Goal: Information Seeking & Learning: Learn about a topic

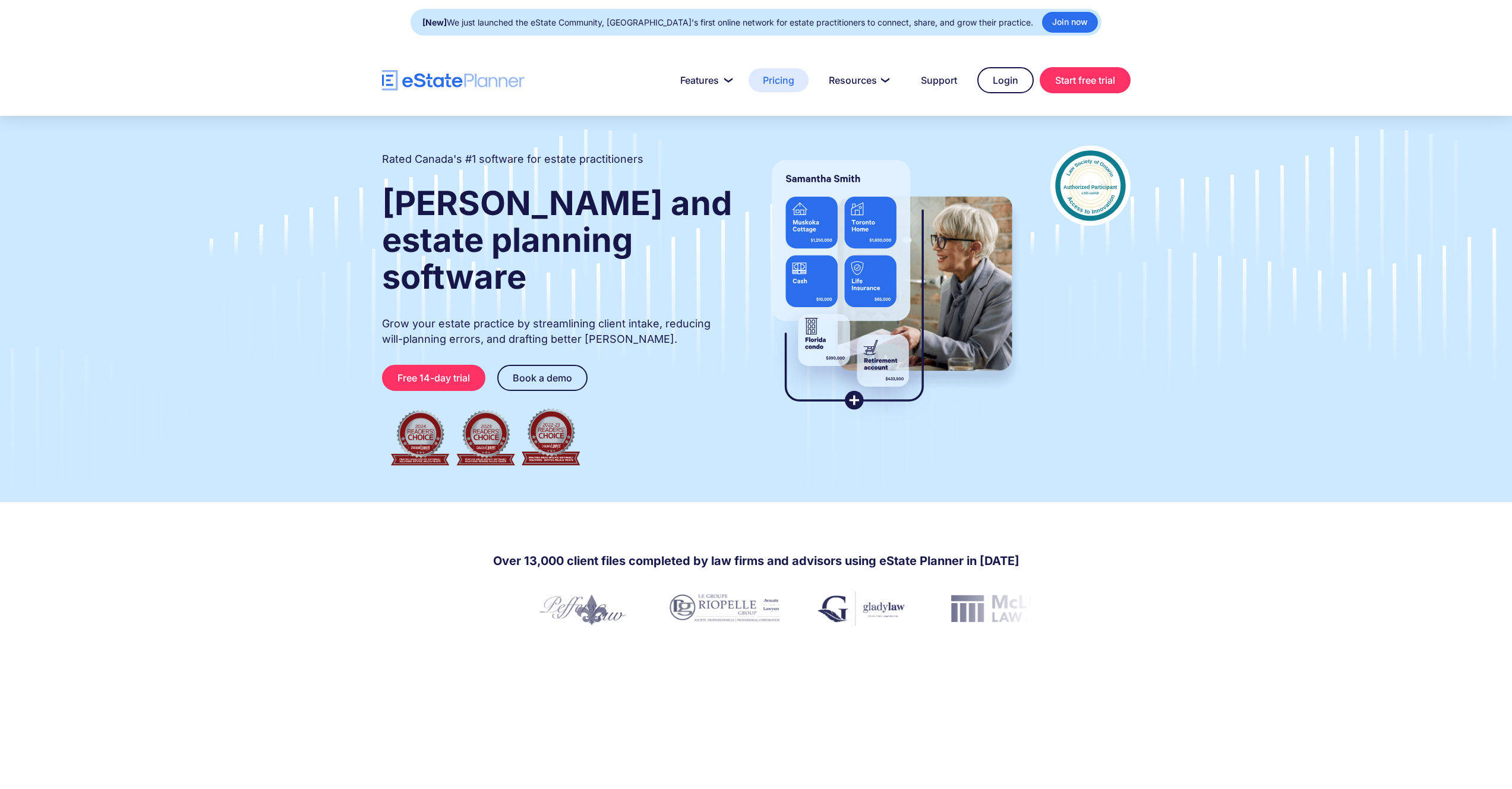
click at [781, 85] on link "Pricing" at bounding box center [779, 80] width 60 height 24
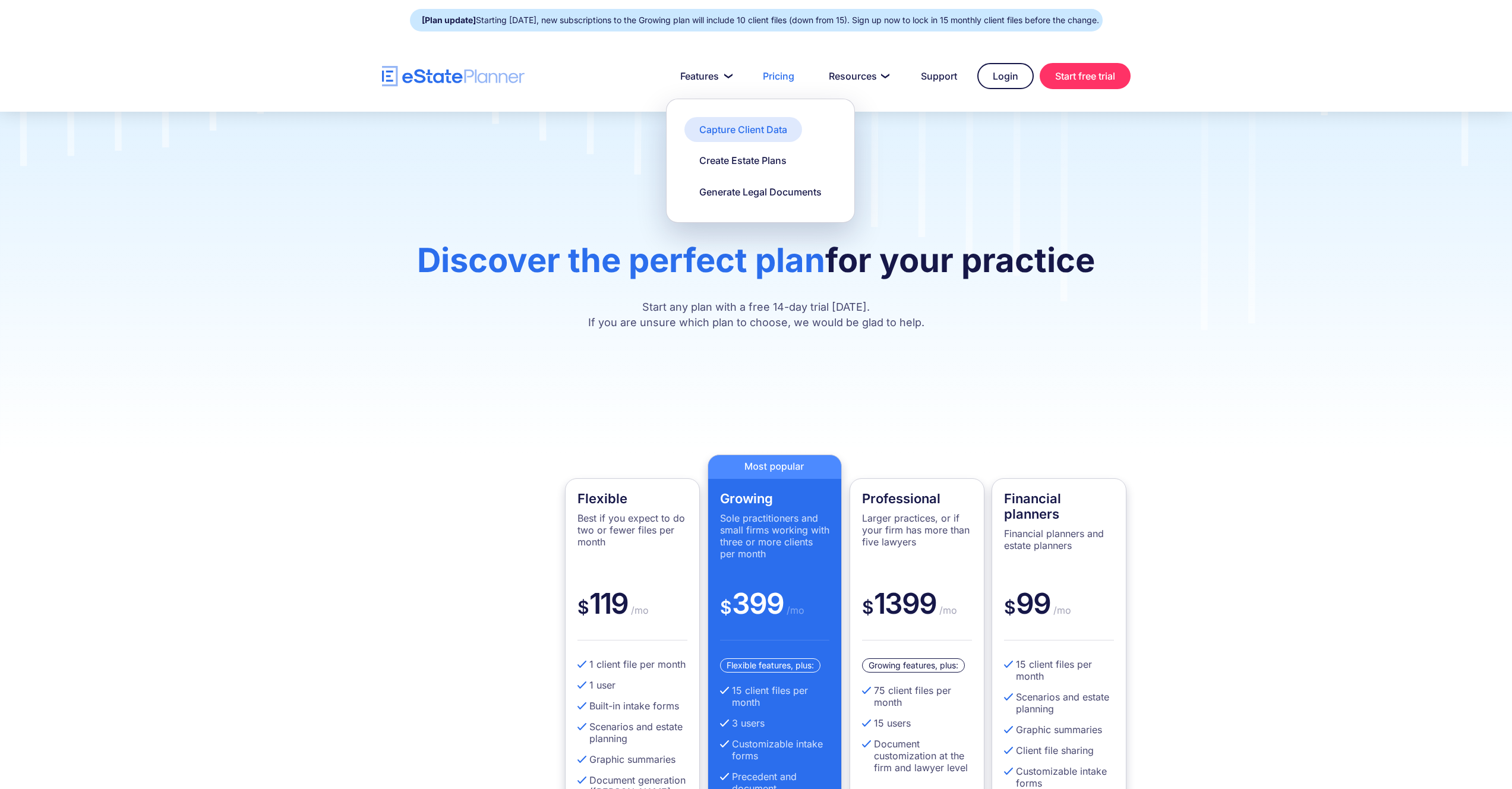
click at [742, 130] on div "Capture Client Data" at bounding box center [743, 129] width 88 height 13
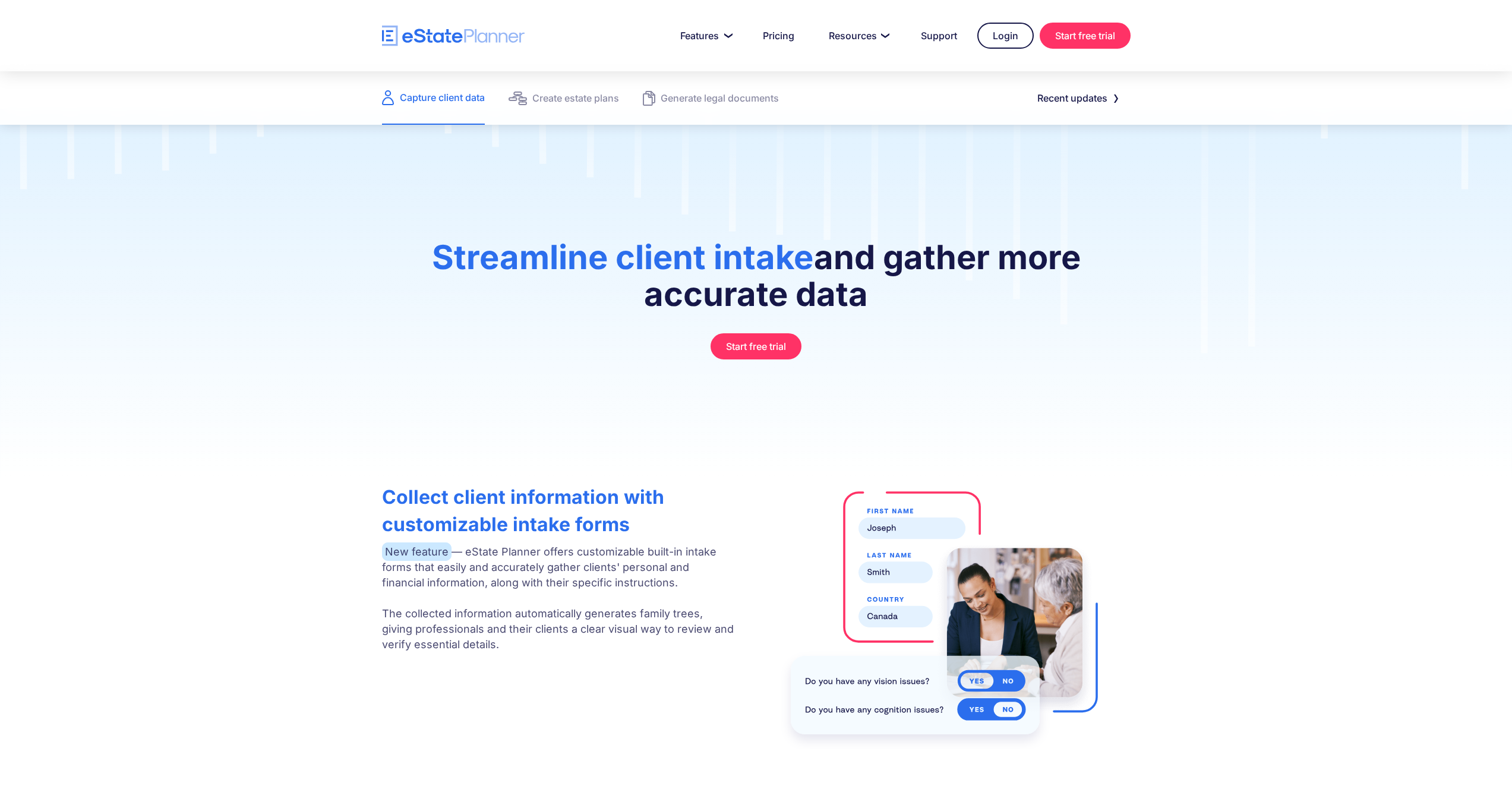
scroll to position [40, 0]
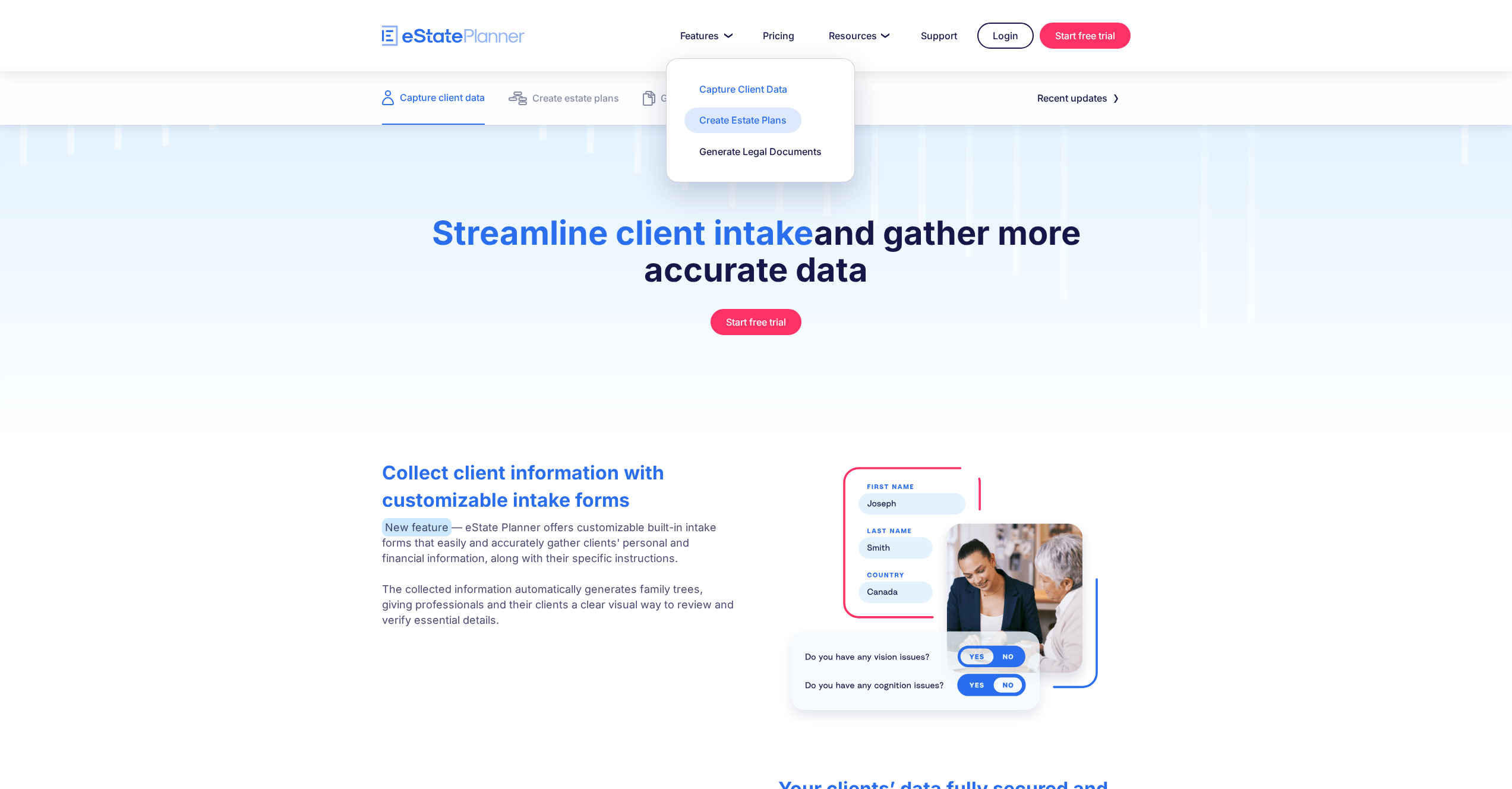
click at [716, 122] on div "Create Estate Plans" at bounding box center [743, 120] width 87 height 13
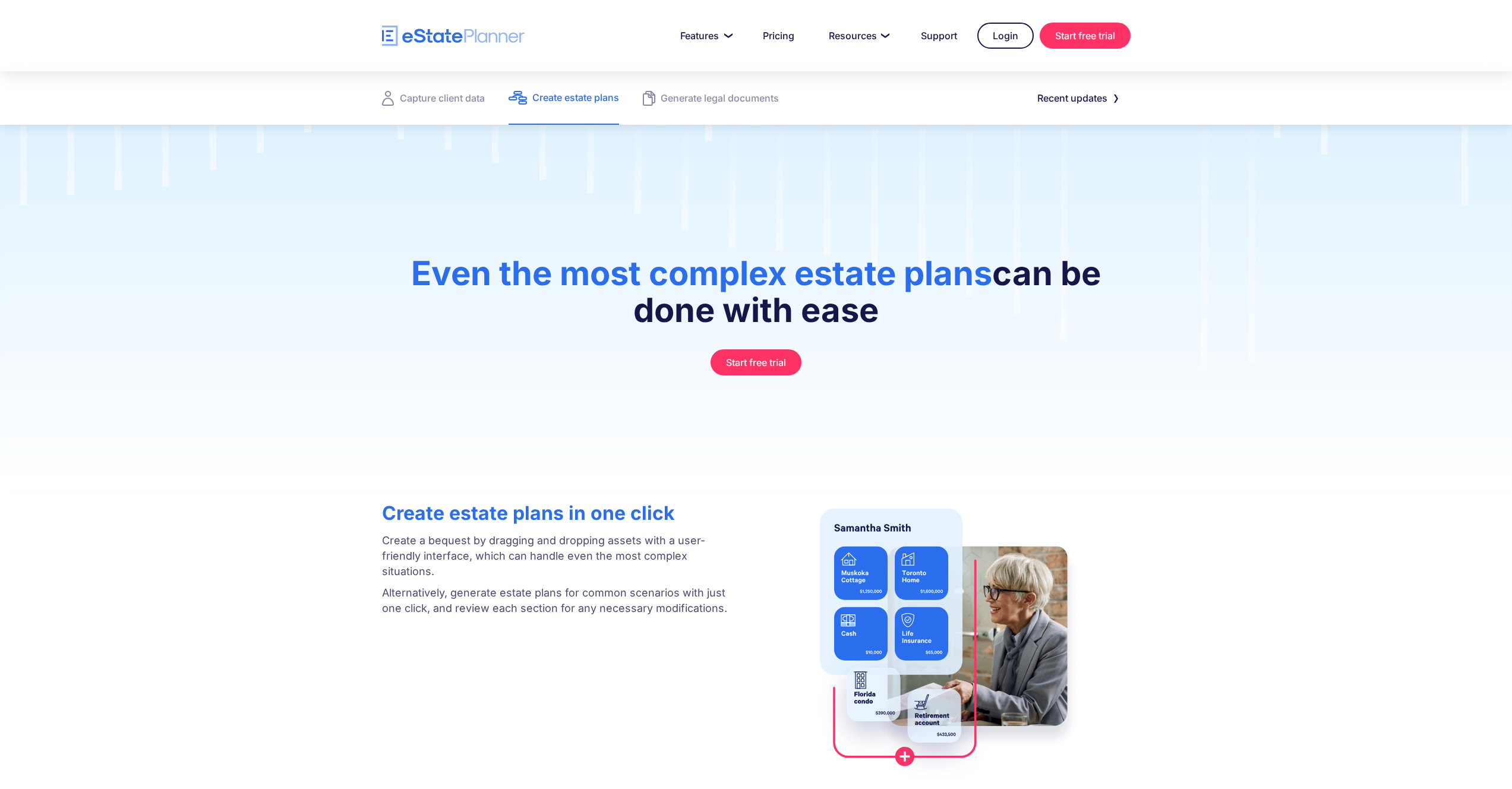
click at [1287, 89] on div "Capture client data Create estate plans Generate legal documents Recent updates" at bounding box center [756, 98] width 1512 height 53
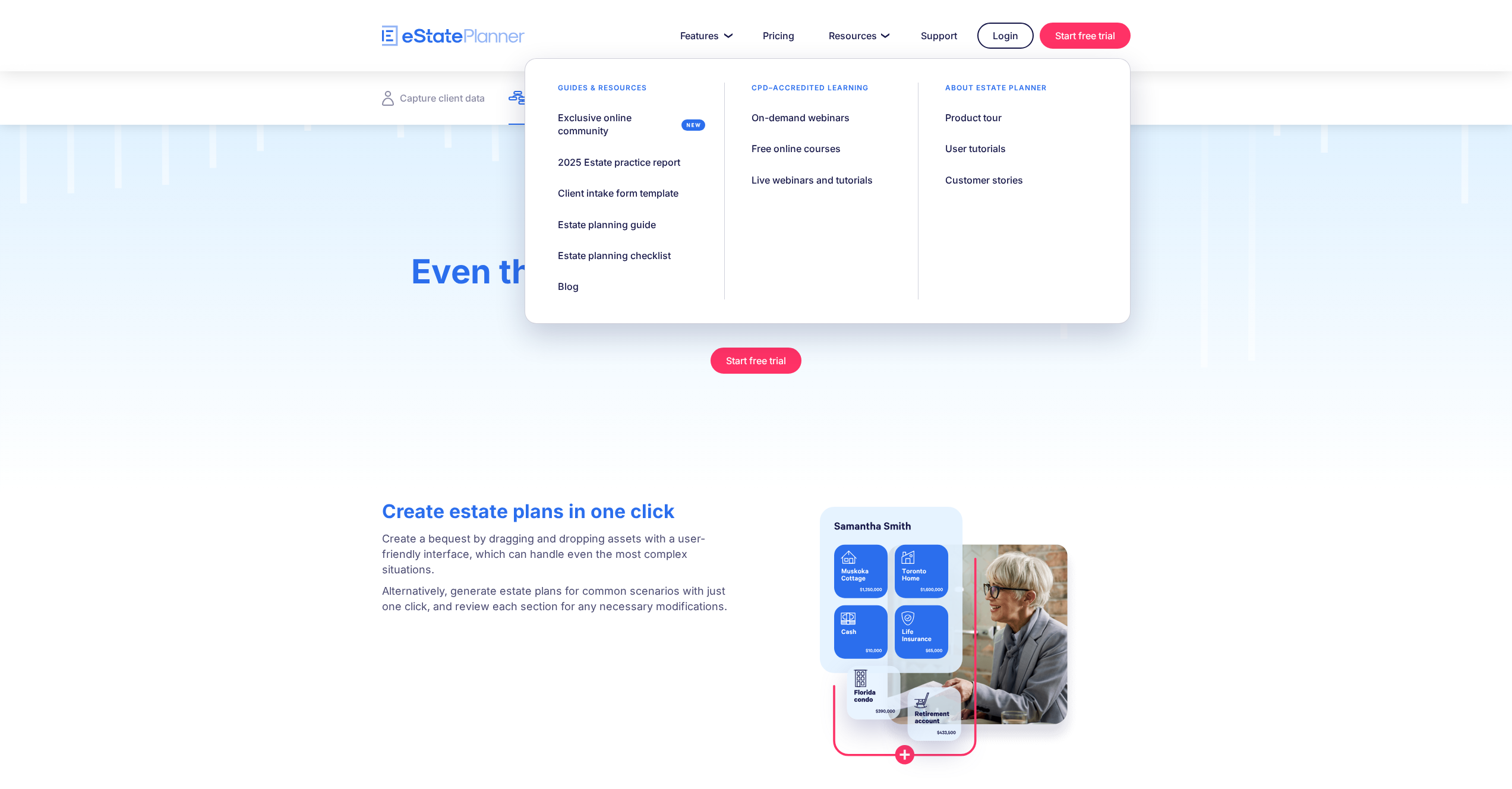
scroll to position [2, 0]
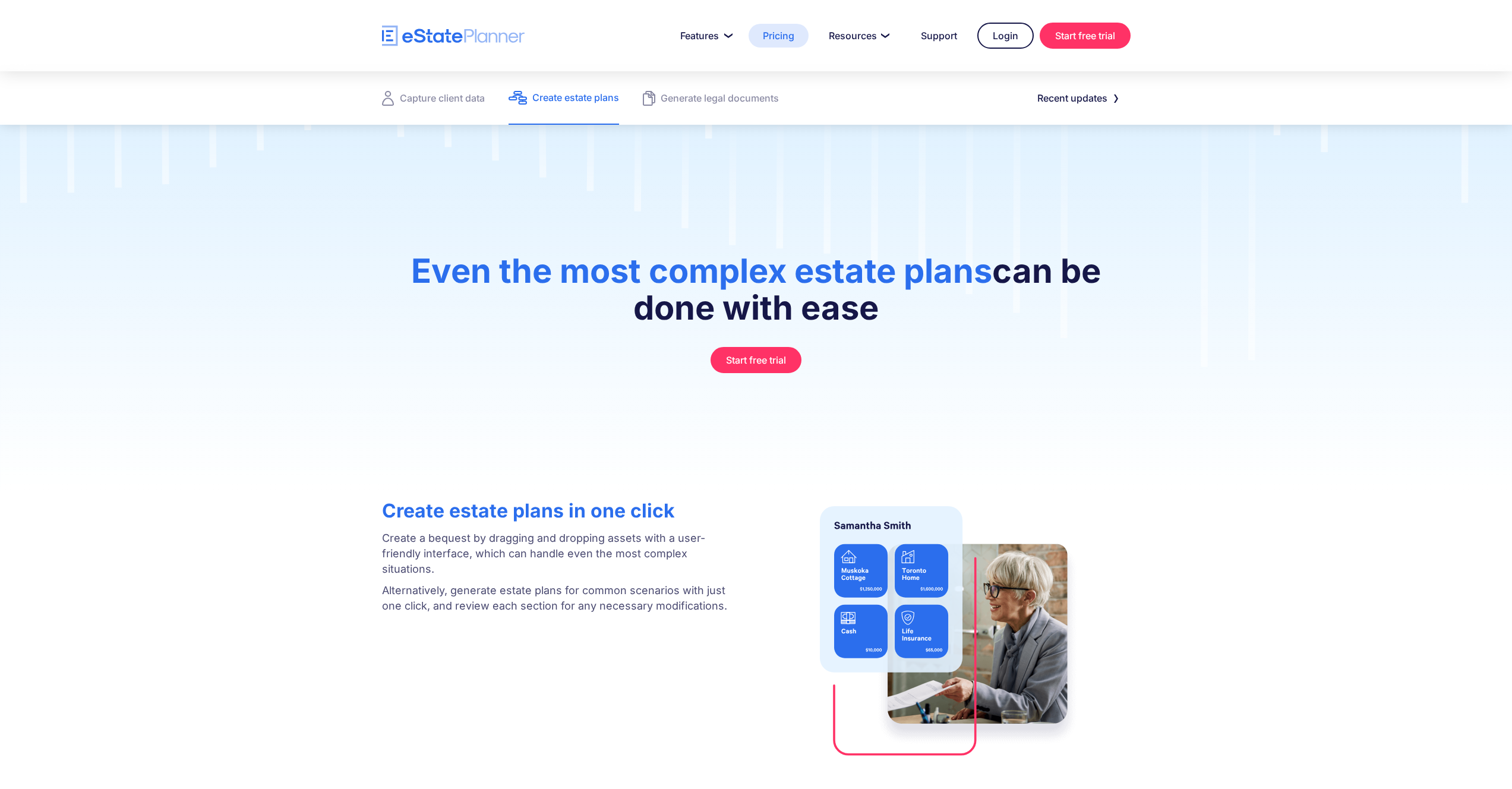
click at [778, 37] on link "Pricing" at bounding box center [779, 36] width 60 height 24
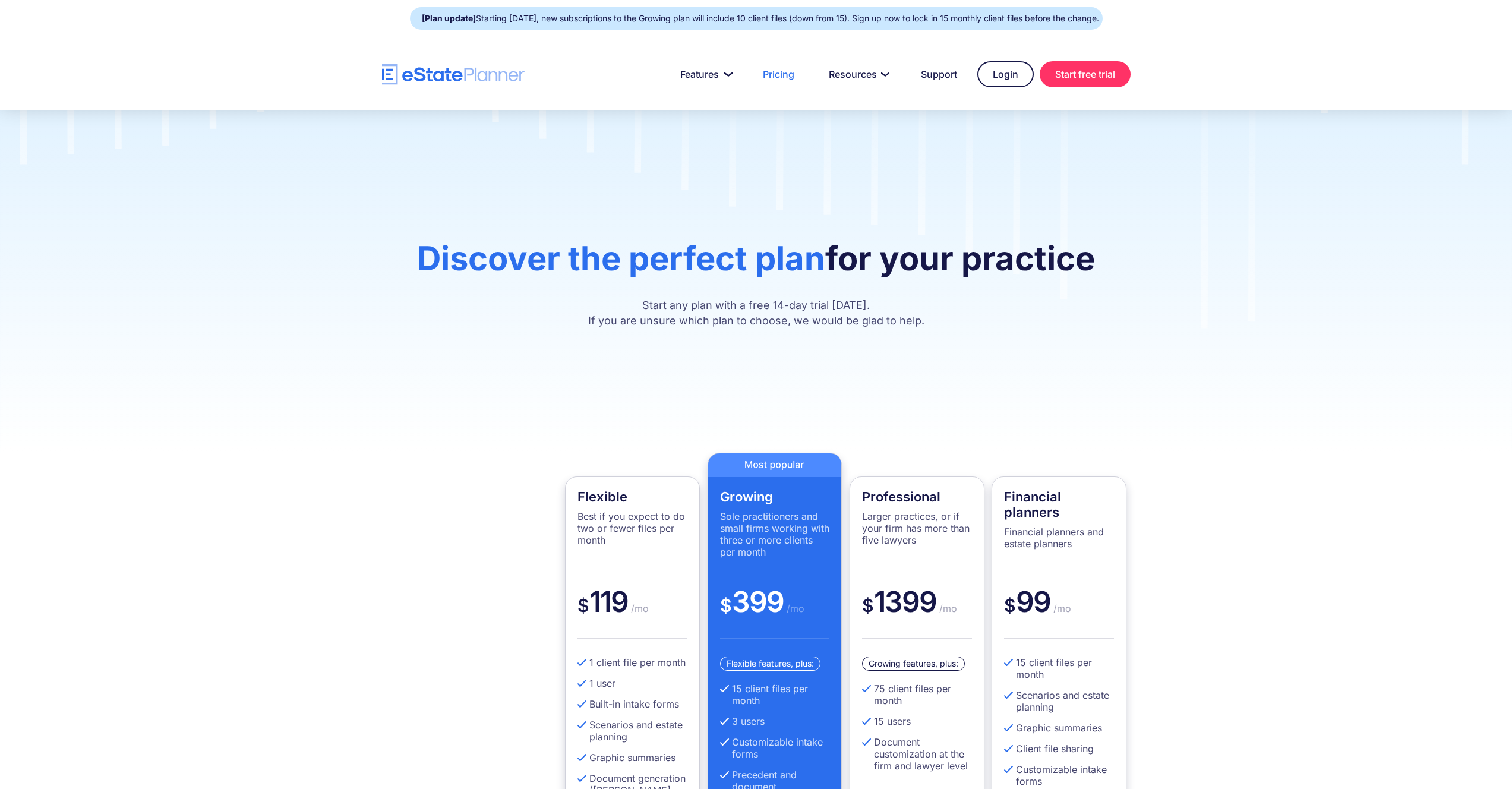
scroll to position [2, 0]
